Goal: Task Accomplishment & Management: Manage account settings

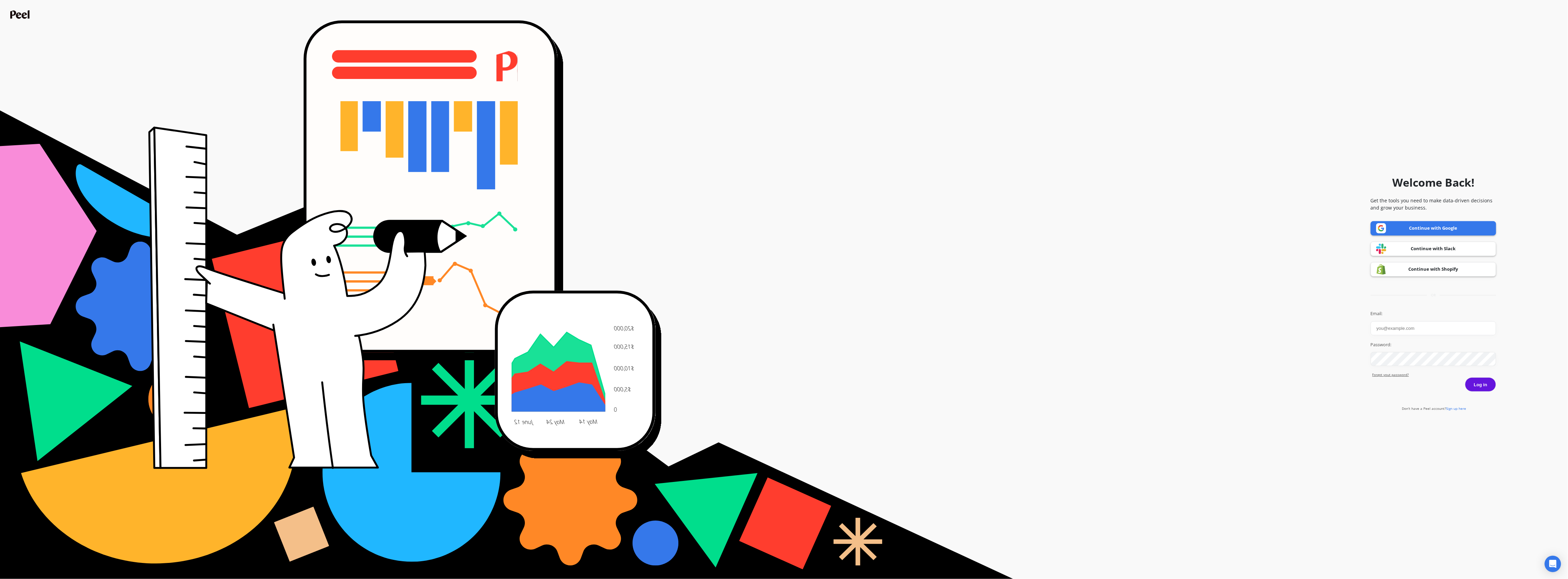
click at [1410, 330] on input "Email:" at bounding box center [1434, 328] width 126 height 14
click at [1404, 328] on input "Email:" at bounding box center [1434, 328] width 126 height 14
drag, startPoint x: 1342, startPoint y: 306, endPoint x: 1332, endPoint y: 315, distance: 13.5
click at [1334, 316] on form "Welcome Back! Get the tools you need to make data-driven decisions and grow you…" at bounding box center [784, 290] width 1561 height 572
click at [1436, 270] on link "Continue with Shopify" at bounding box center [1434, 269] width 126 height 14
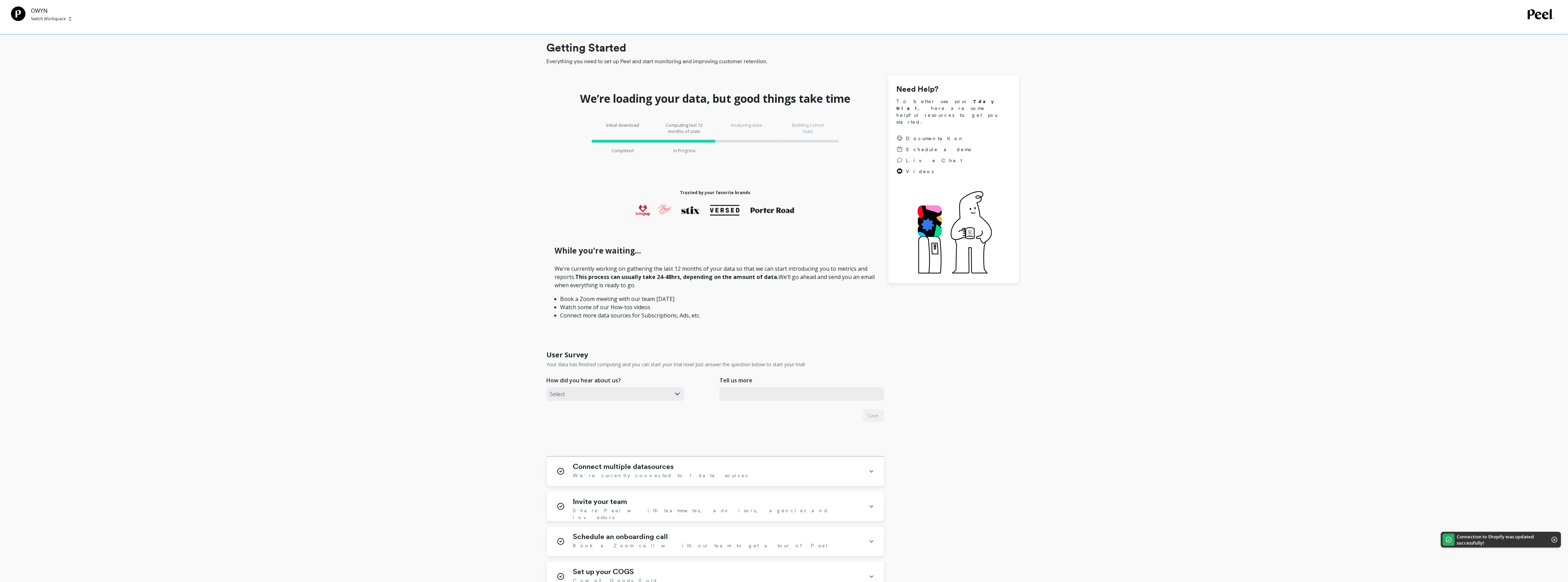
click at [1488, 539] on p "Connection to Shopify was updated successfully!" at bounding box center [1499, 540] width 84 height 12
